Goal: Task Accomplishment & Management: Manage account settings

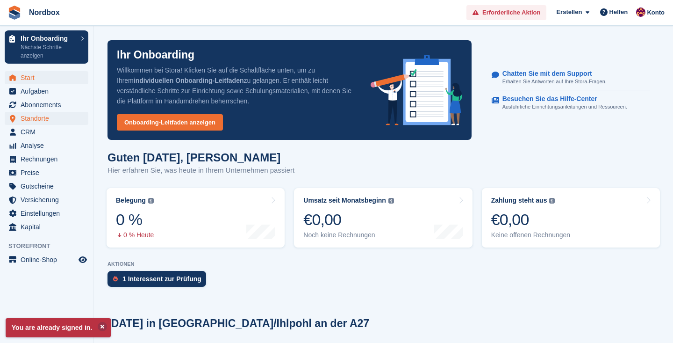
click at [43, 119] on span "Standorte" at bounding box center [49, 118] width 56 height 13
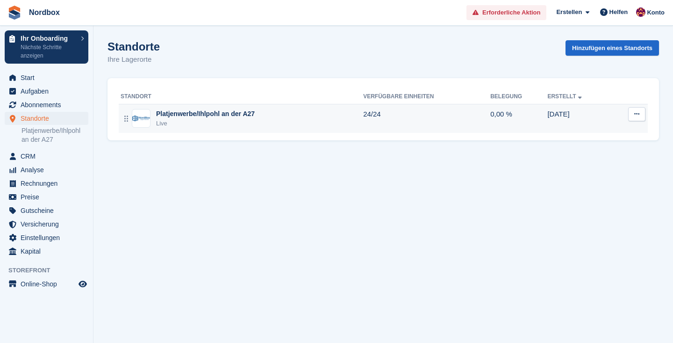
click at [640, 110] on button at bounding box center [637, 114] width 17 height 14
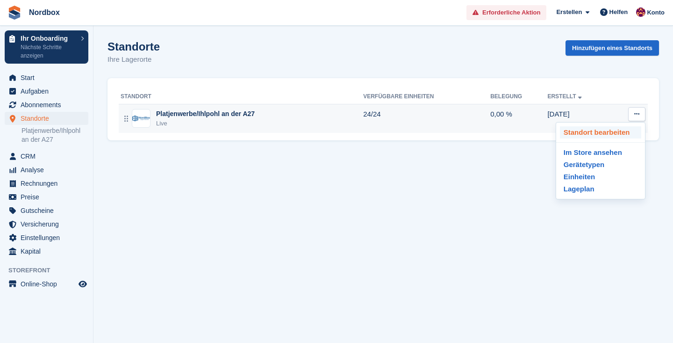
click at [609, 133] on p "Standort bearbeiten" at bounding box center [600, 132] width 81 height 12
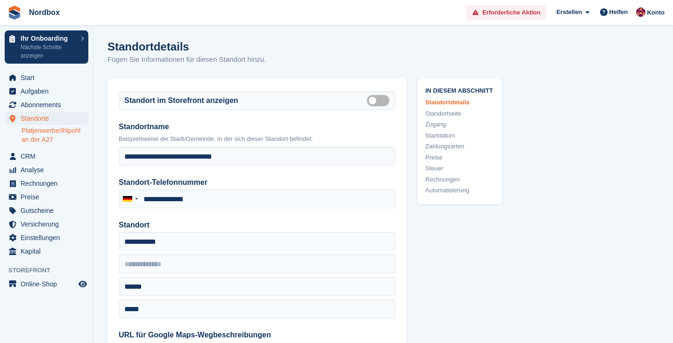
type input "**********"
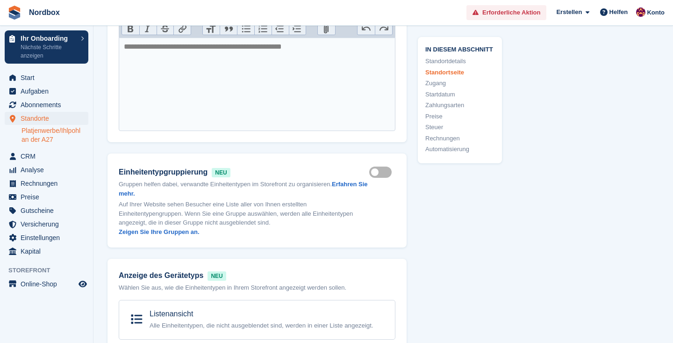
scroll to position [540, 0]
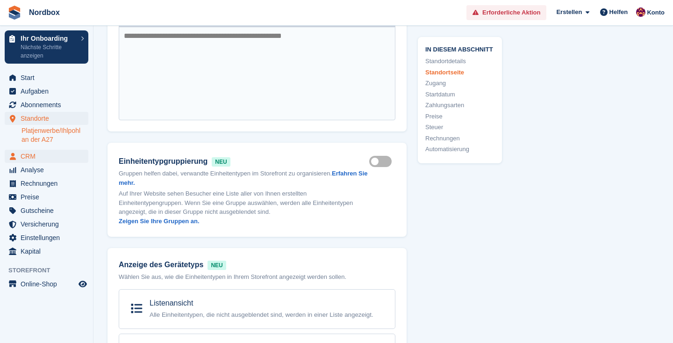
click at [21, 154] on span "CRM" at bounding box center [49, 156] width 56 height 13
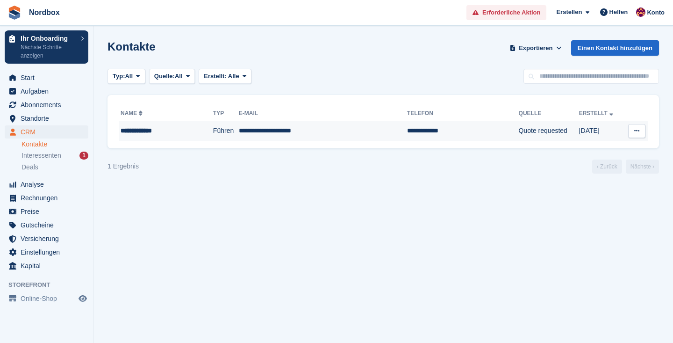
click at [640, 130] on button at bounding box center [637, 131] width 17 height 14
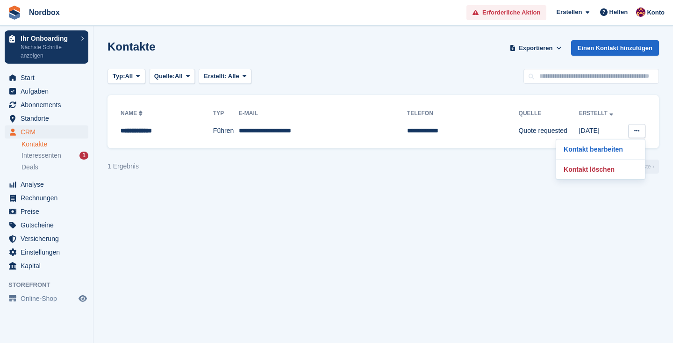
drag, startPoint x: 612, startPoint y: 165, endPoint x: 435, endPoint y: 166, distance: 176.8
click at [612, 165] on p "Kontakt löschen" at bounding box center [600, 169] width 81 height 12
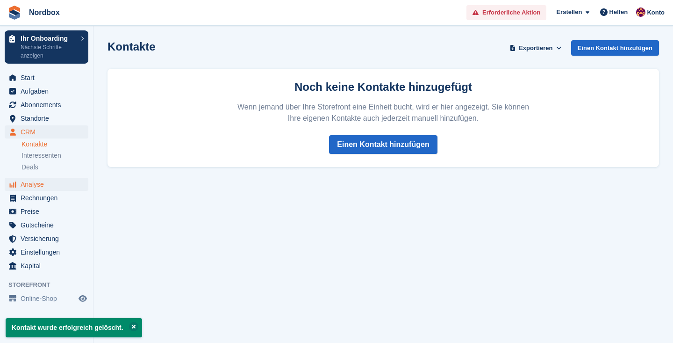
click at [42, 185] on span "Analyse" at bounding box center [49, 184] width 56 height 13
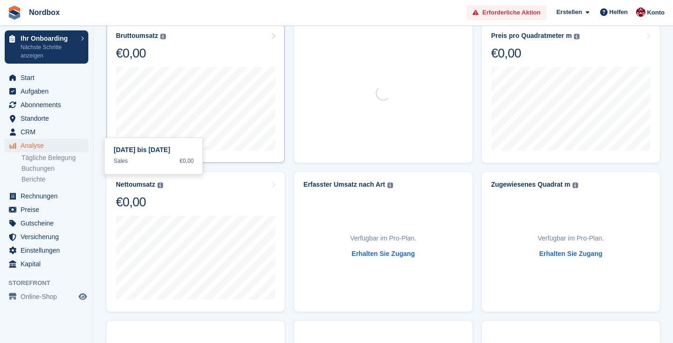
scroll to position [147, 0]
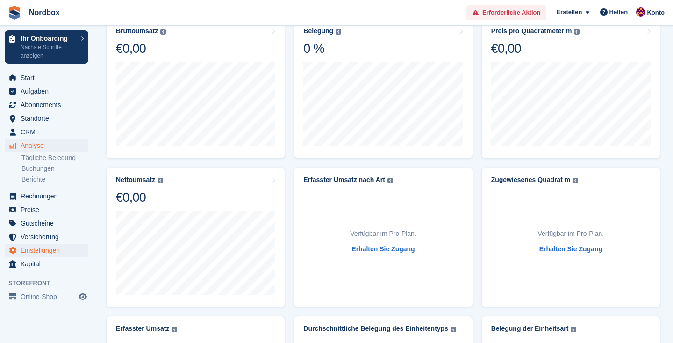
click at [51, 249] on span "Einstellungen" at bounding box center [49, 250] width 56 height 13
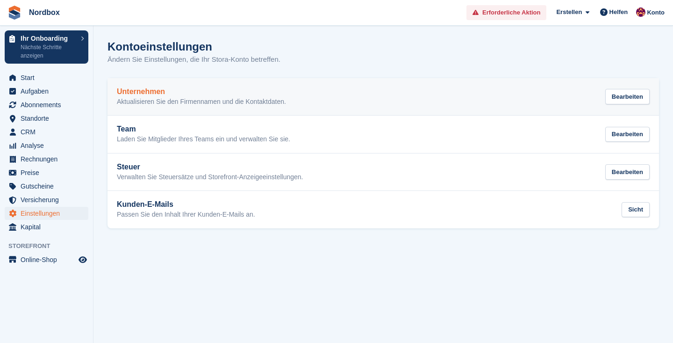
click at [441, 102] on div "Unternehmen Aktualisieren Sie den Firmennamen und die Kontaktdaten. Bearbeiten" at bounding box center [383, 96] width 533 height 19
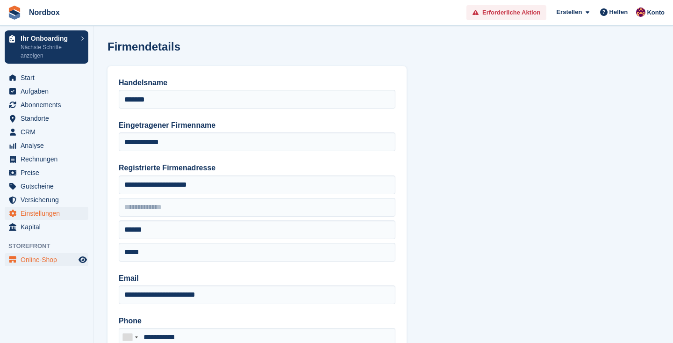
click at [74, 256] on span "Online-Shop" at bounding box center [49, 259] width 56 height 13
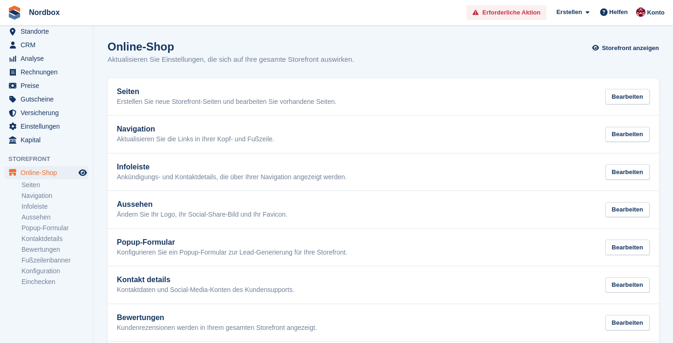
scroll to position [87, 0]
click at [45, 272] on link "Konfiguration" at bounding box center [55, 271] width 67 height 9
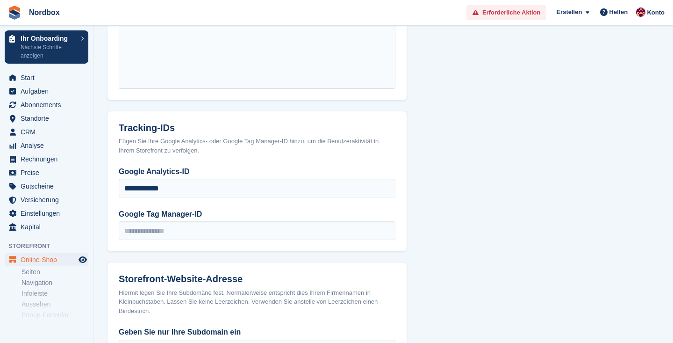
scroll to position [456, 0]
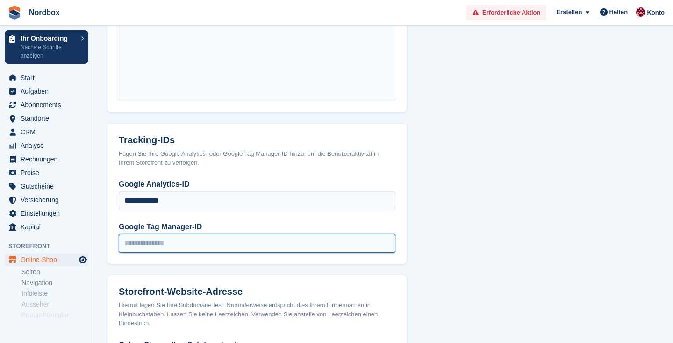
click at [238, 237] on input "Google Tag Manager-ID" at bounding box center [257, 243] width 277 height 19
click at [149, 246] on input "Google Tag Manager-ID" at bounding box center [257, 243] width 277 height 19
paste input "**********"
type input "**********"
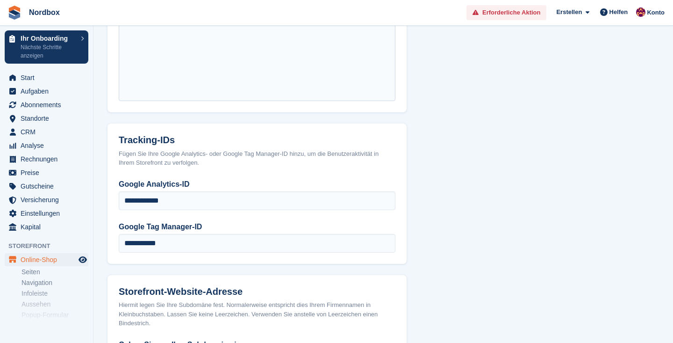
click at [458, 193] on section "Konfiguration Verbinden Sie Ihre Domain Richten Sie Ihre Website-Domain oder Su…" at bounding box center [384, 116] width 580 height 1144
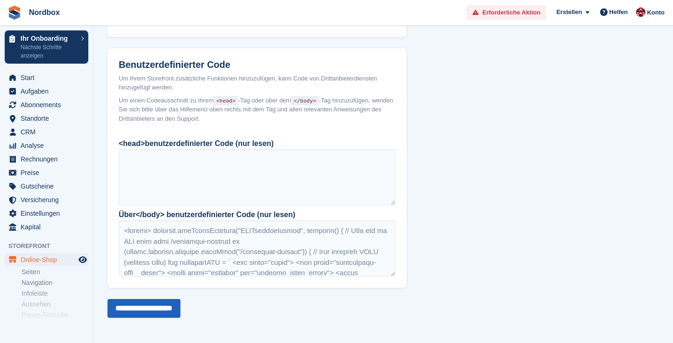
scroll to position [802, 0]
click at [150, 305] on input "**********" at bounding box center [144, 308] width 73 height 19
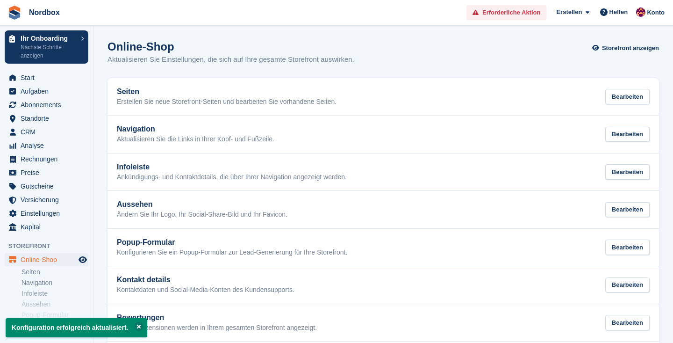
click at [16, 14] on img at bounding box center [14, 13] width 14 height 14
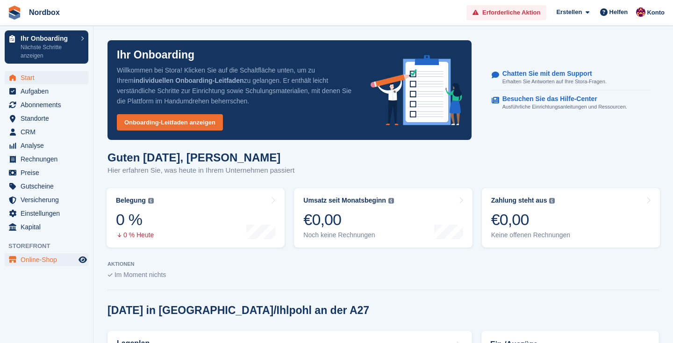
click at [37, 260] on span "Online-Shop" at bounding box center [49, 259] width 56 height 13
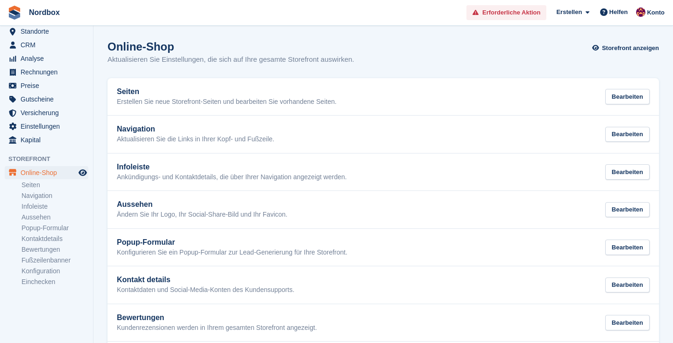
scroll to position [87, 0]
click at [42, 270] on link "Konfiguration" at bounding box center [55, 271] width 67 height 9
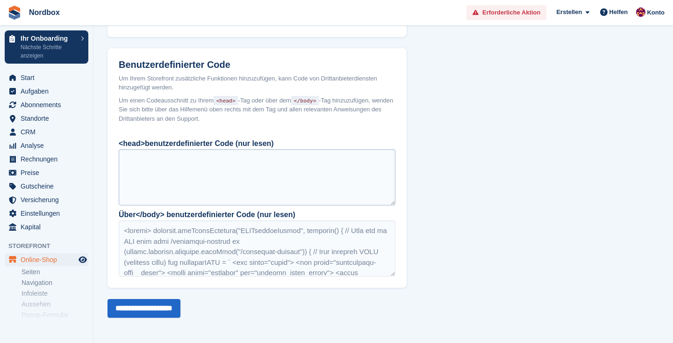
click at [239, 183] on div at bounding box center [257, 177] width 277 height 56
click at [233, 166] on div at bounding box center [257, 177] width 277 height 56
click at [196, 184] on div at bounding box center [257, 177] width 277 height 56
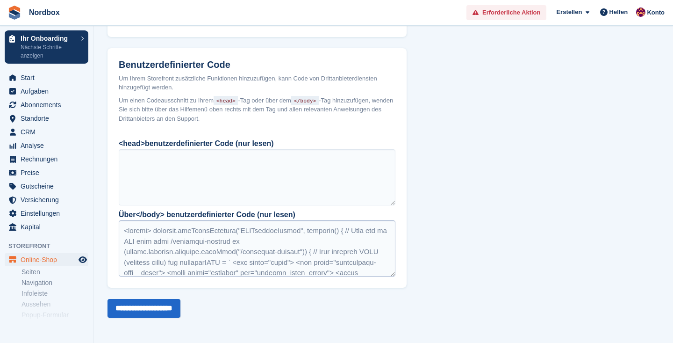
click at [219, 251] on div at bounding box center [257, 248] width 277 height 56
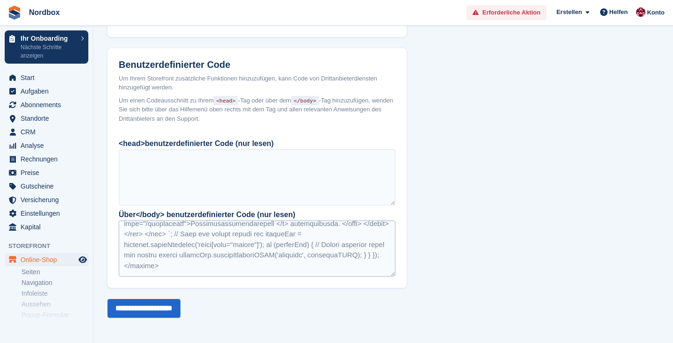
scroll to position [109, 0]
click at [256, 260] on div at bounding box center [257, 248] width 277 height 56
click at [207, 231] on div at bounding box center [257, 248] width 277 height 56
click at [225, 169] on div at bounding box center [257, 177] width 277 height 56
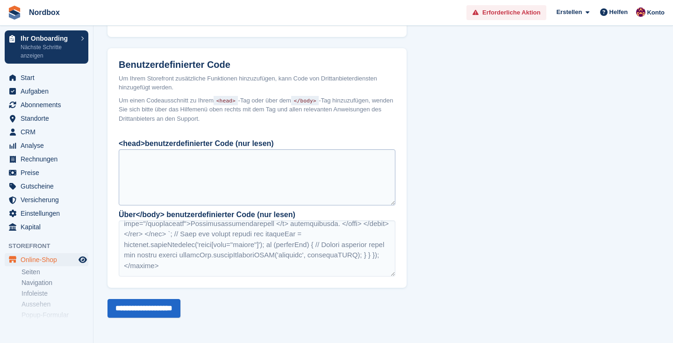
click at [225, 169] on div at bounding box center [257, 177] width 277 height 56
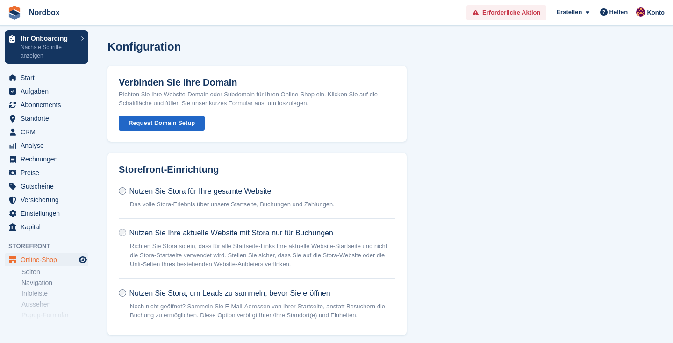
scroll to position [0, 0]
click at [615, 15] on span "Helfen" at bounding box center [619, 11] width 19 height 9
